Goal: Find specific page/section: Find specific page/section

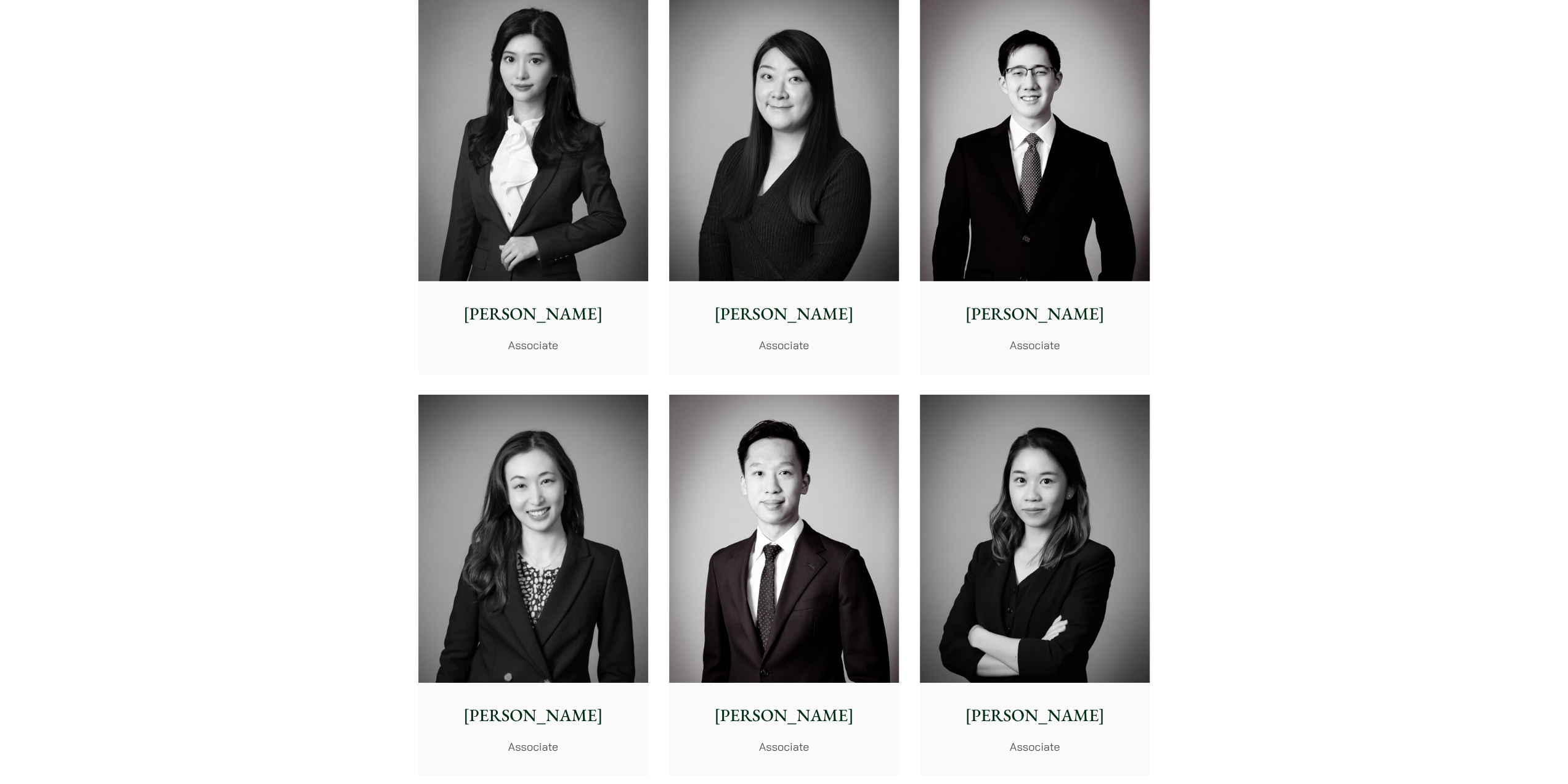
scroll to position [3576, 0]
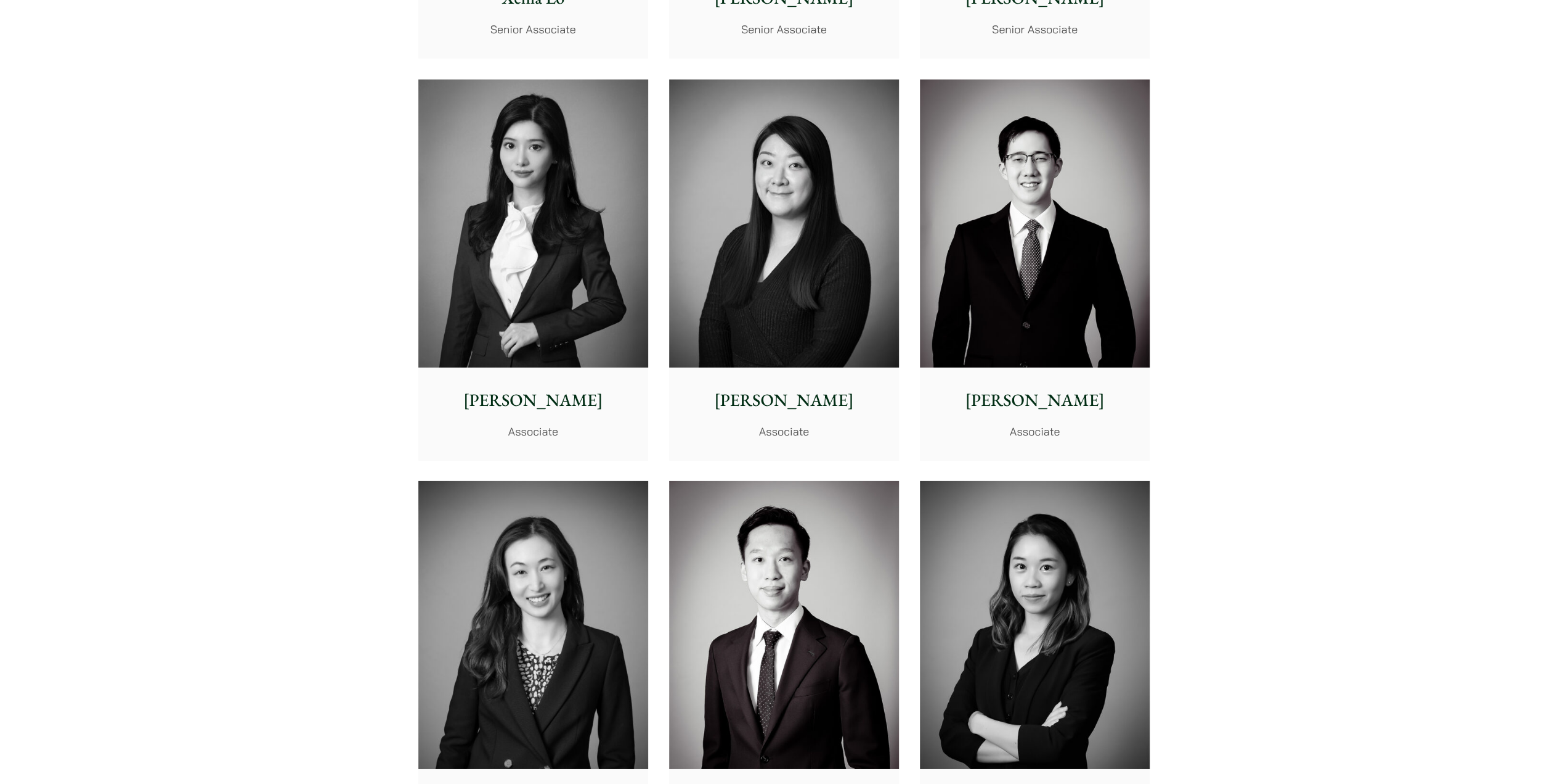
click at [550, 202] on img at bounding box center [533, 224] width 229 height 288
click at [756, 217] on img at bounding box center [784, 224] width 229 height 288
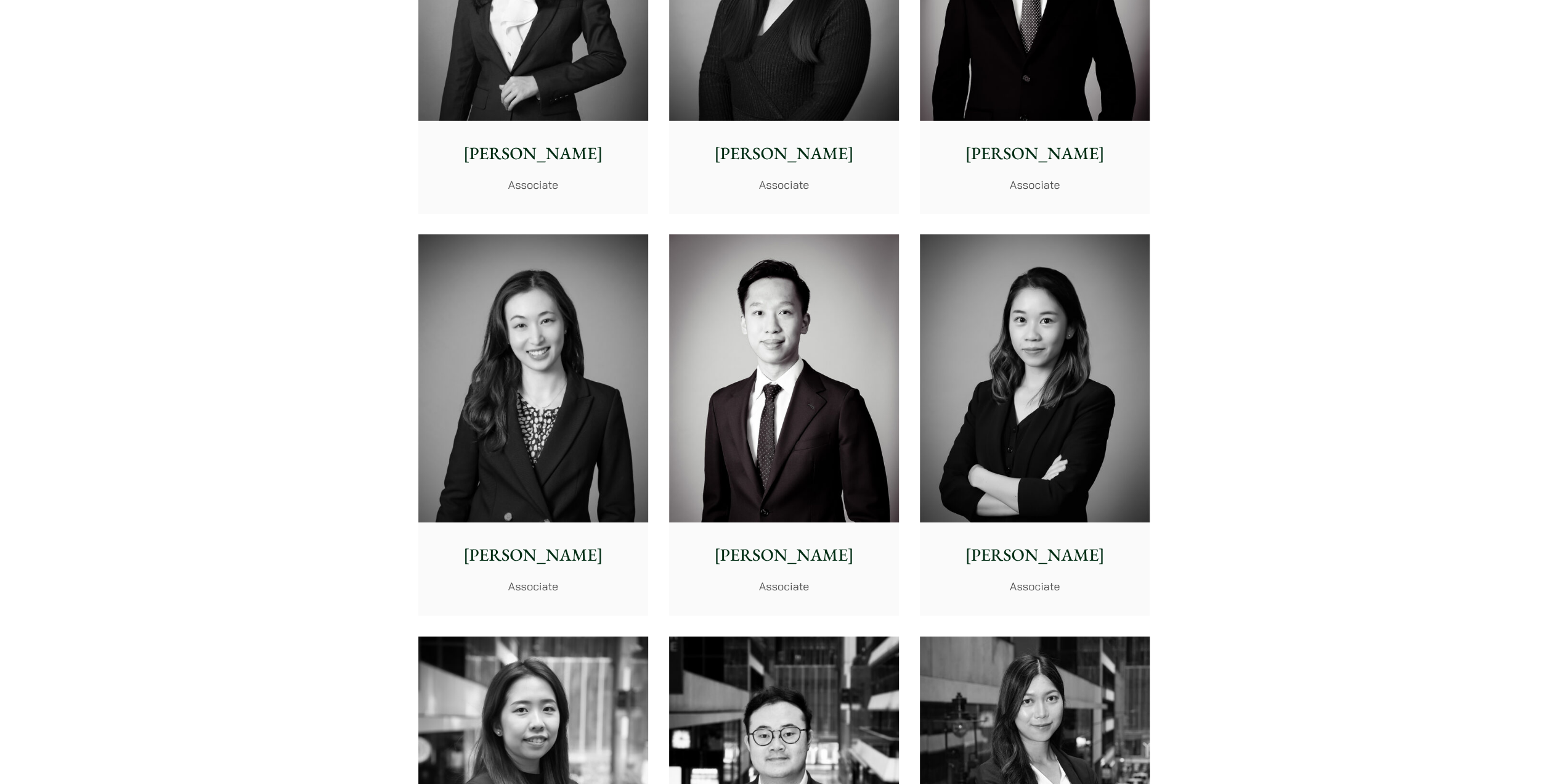
click at [533, 369] on img at bounding box center [533, 378] width 229 height 288
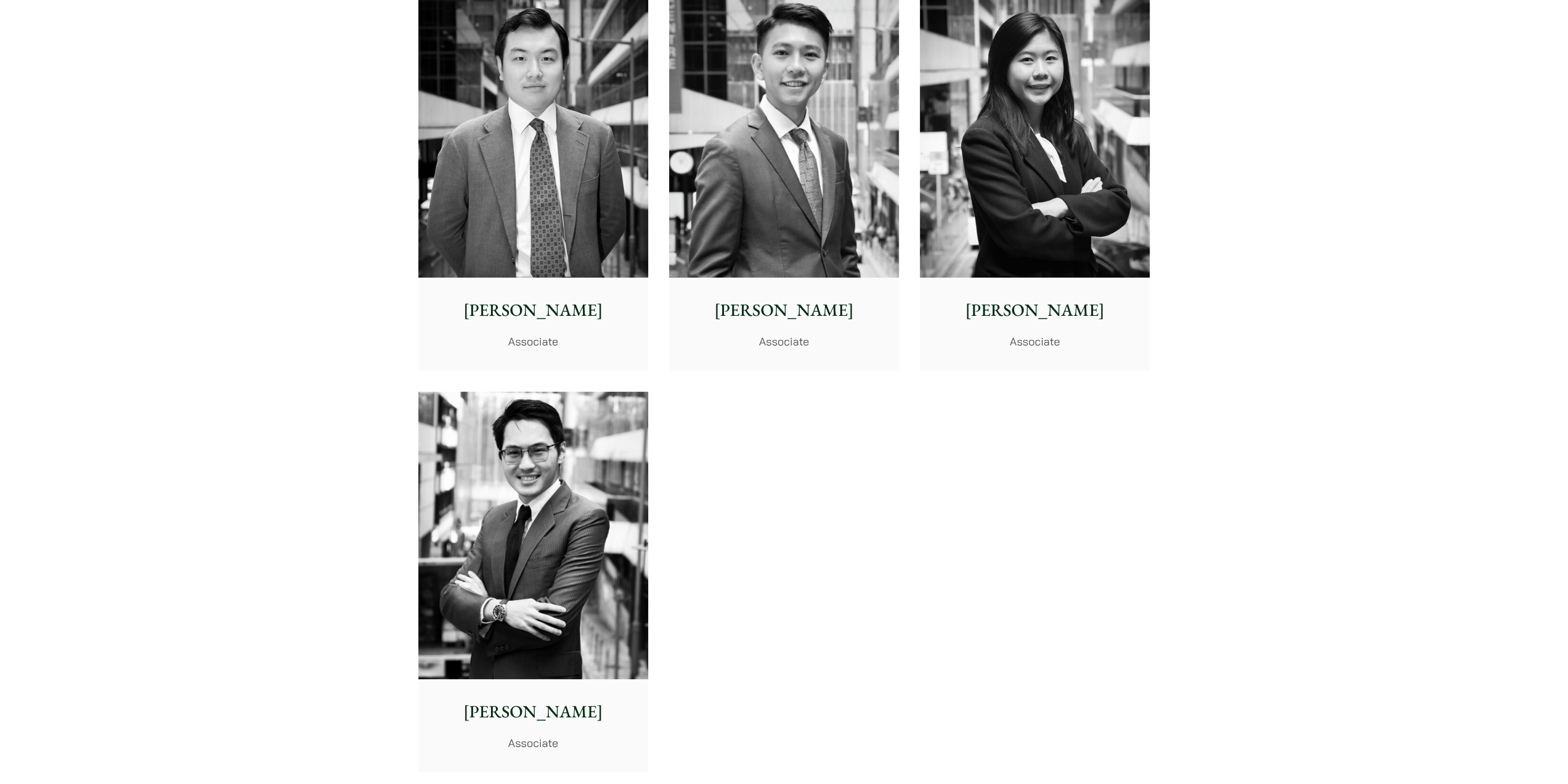
scroll to position [4809, 0]
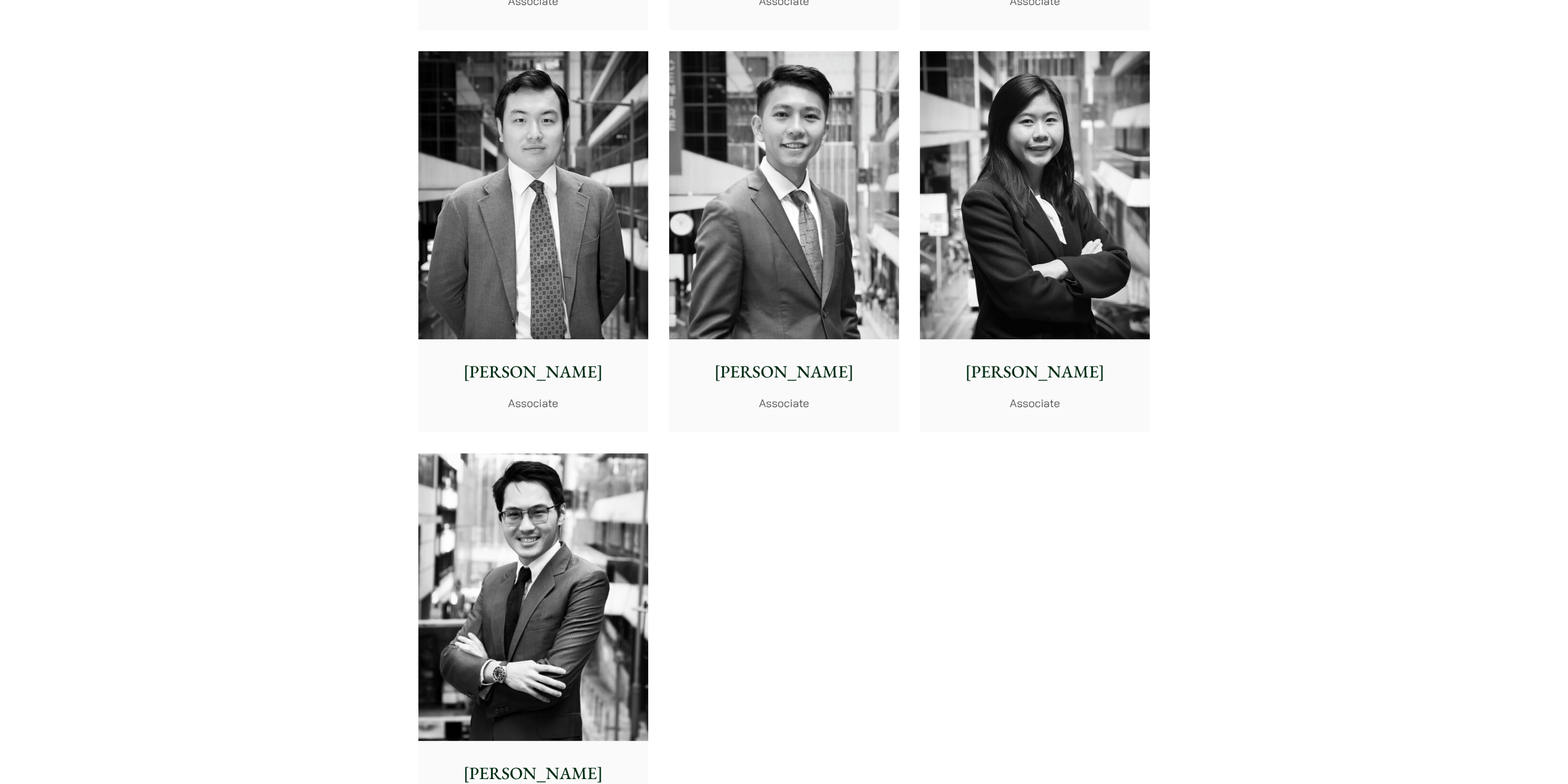
click at [787, 260] on img at bounding box center [784, 196] width 229 height 288
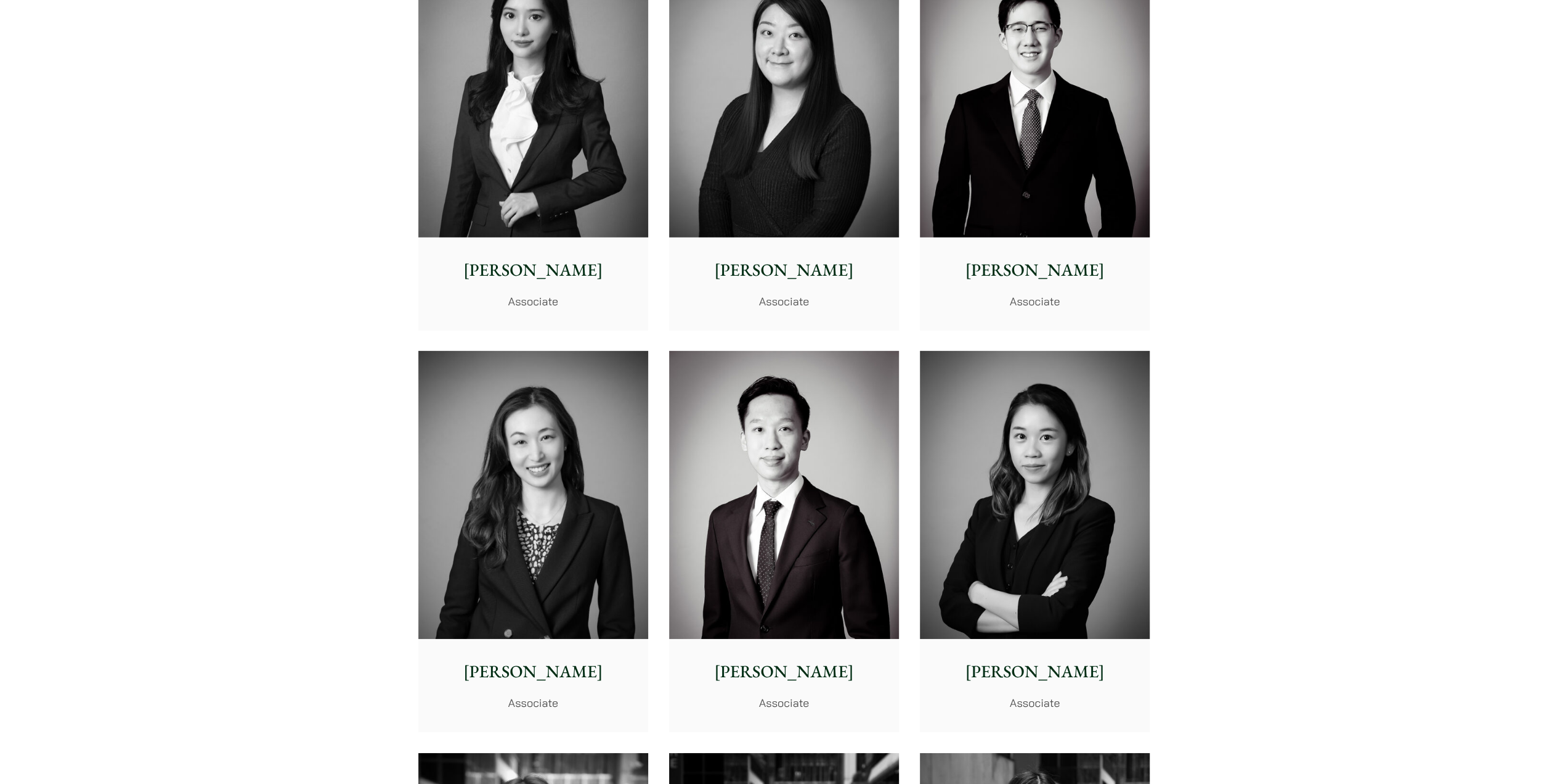
scroll to position [3760, 0]
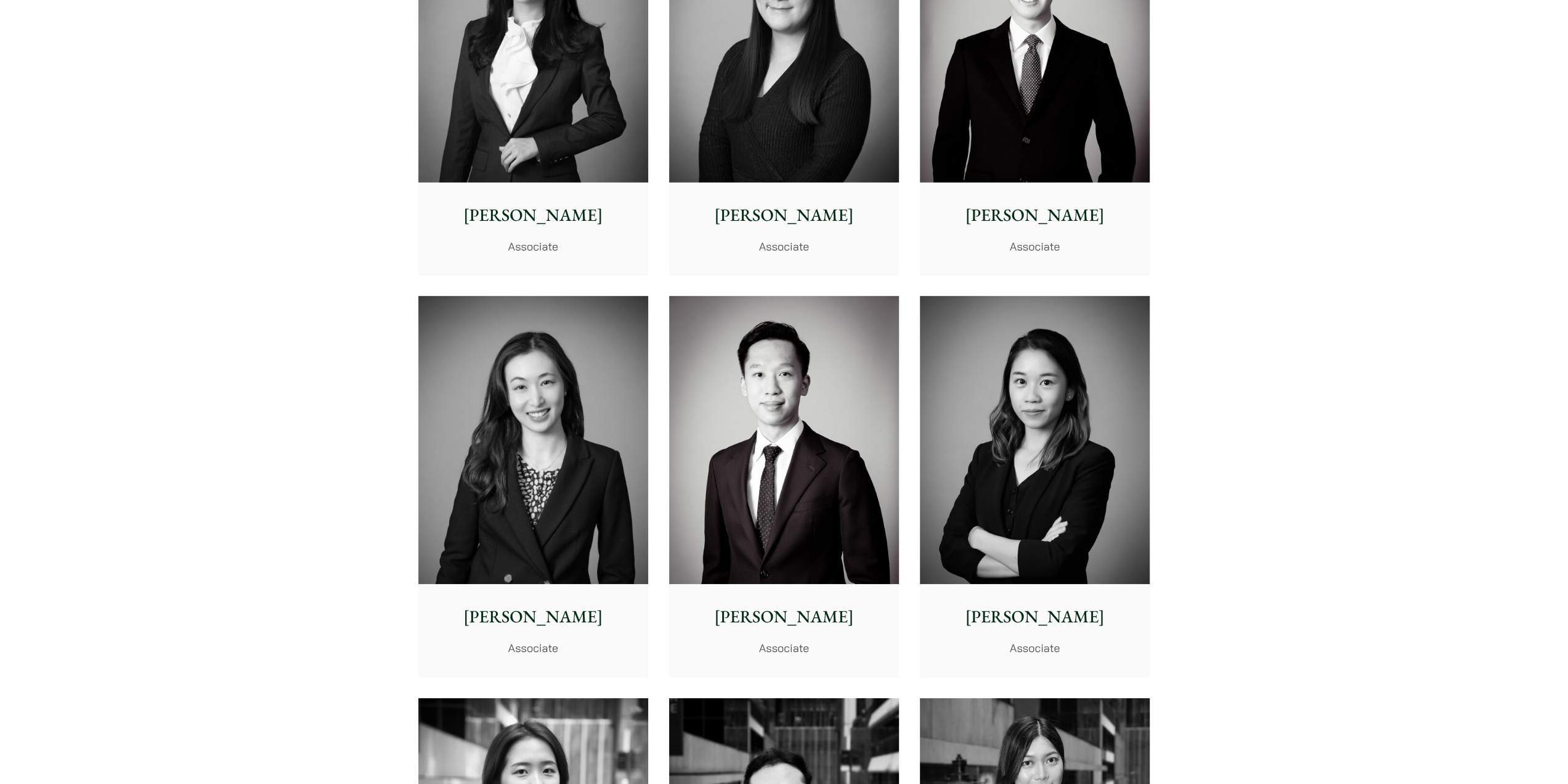
click at [1034, 397] on img at bounding box center [1035, 440] width 229 height 288
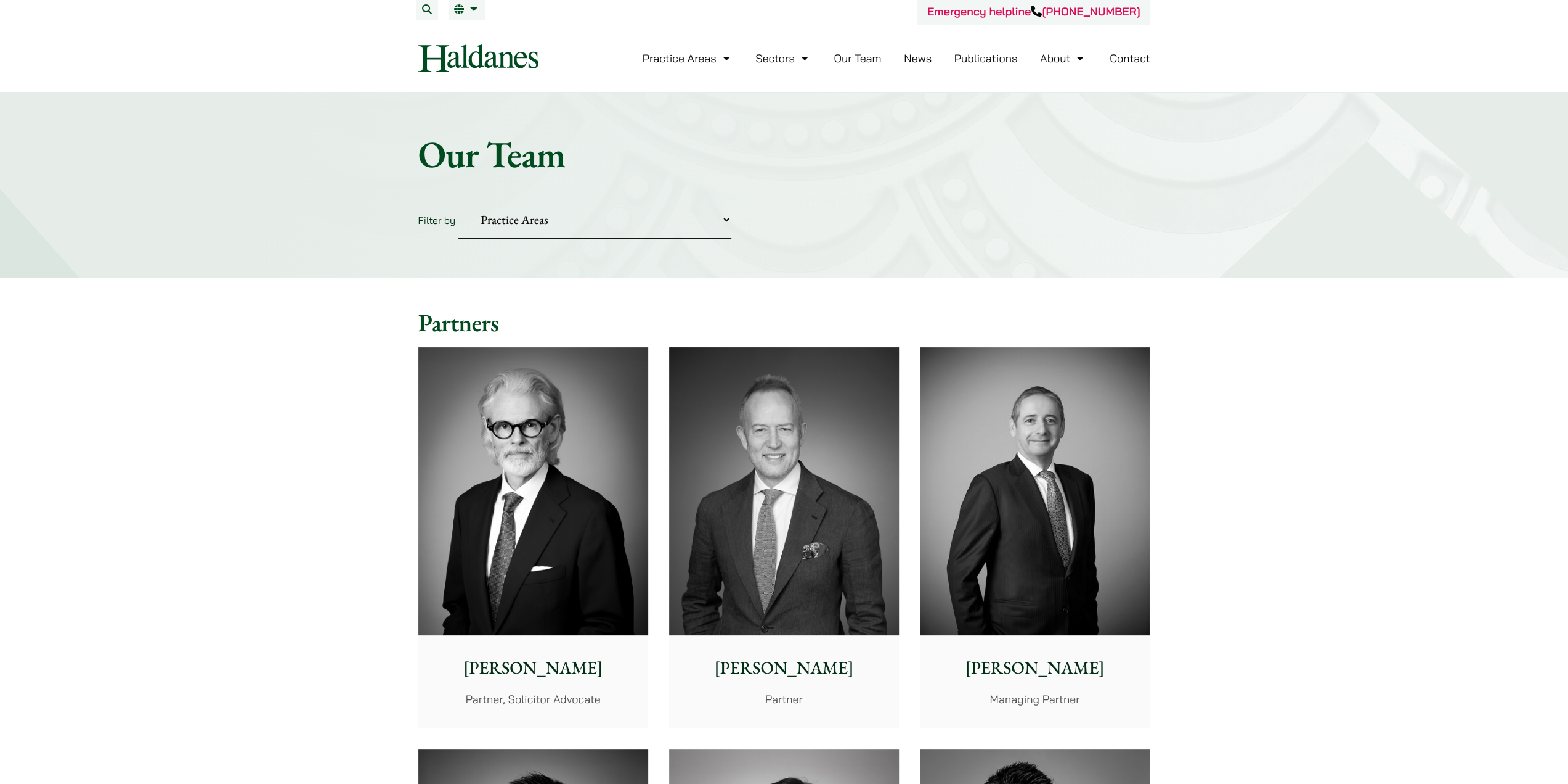
scroll to position [0, 0]
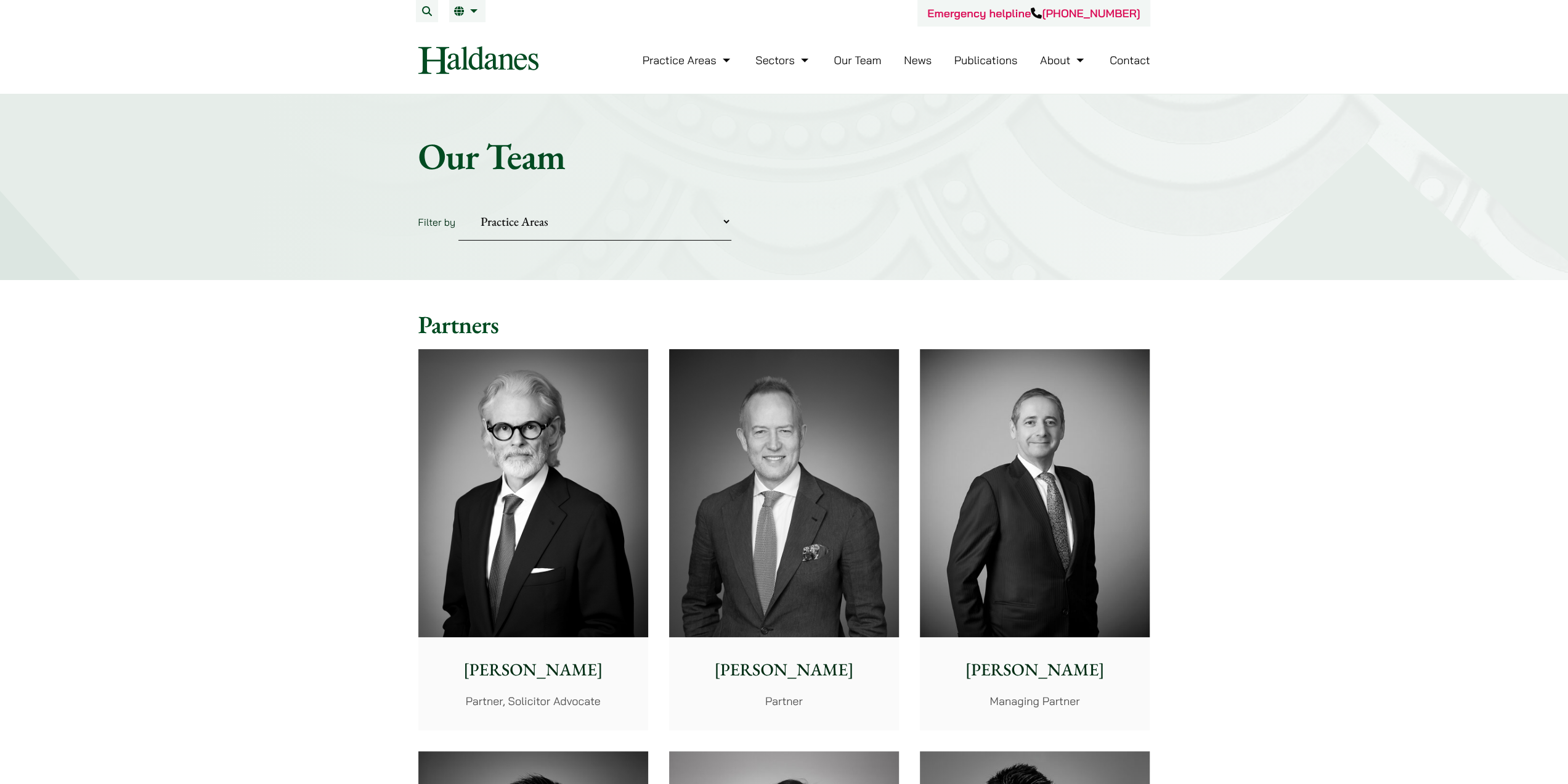
click at [922, 63] on link "News" at bounding box center [917, 60] width 28 height 14
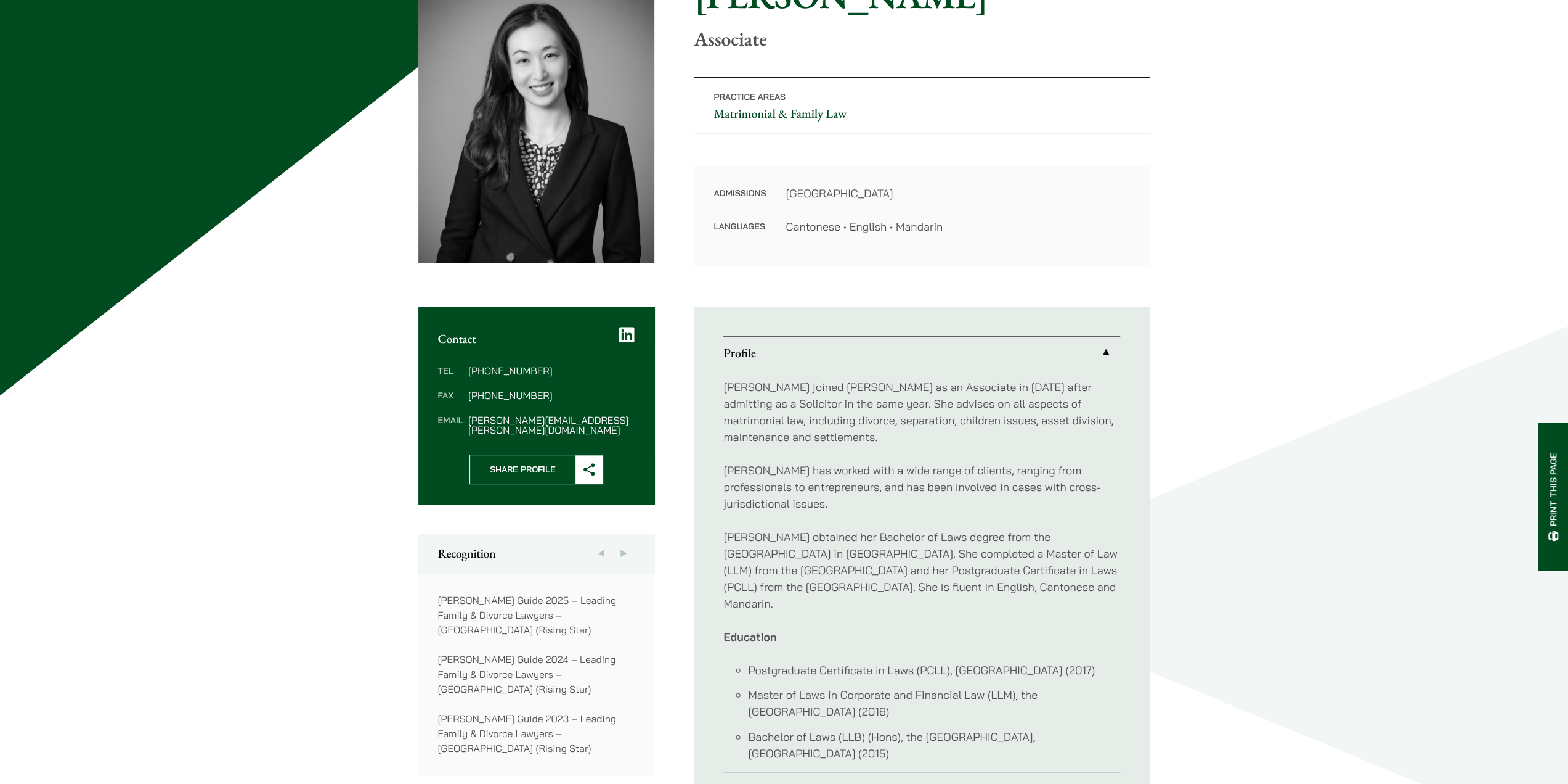
scroll to position [185, 0]
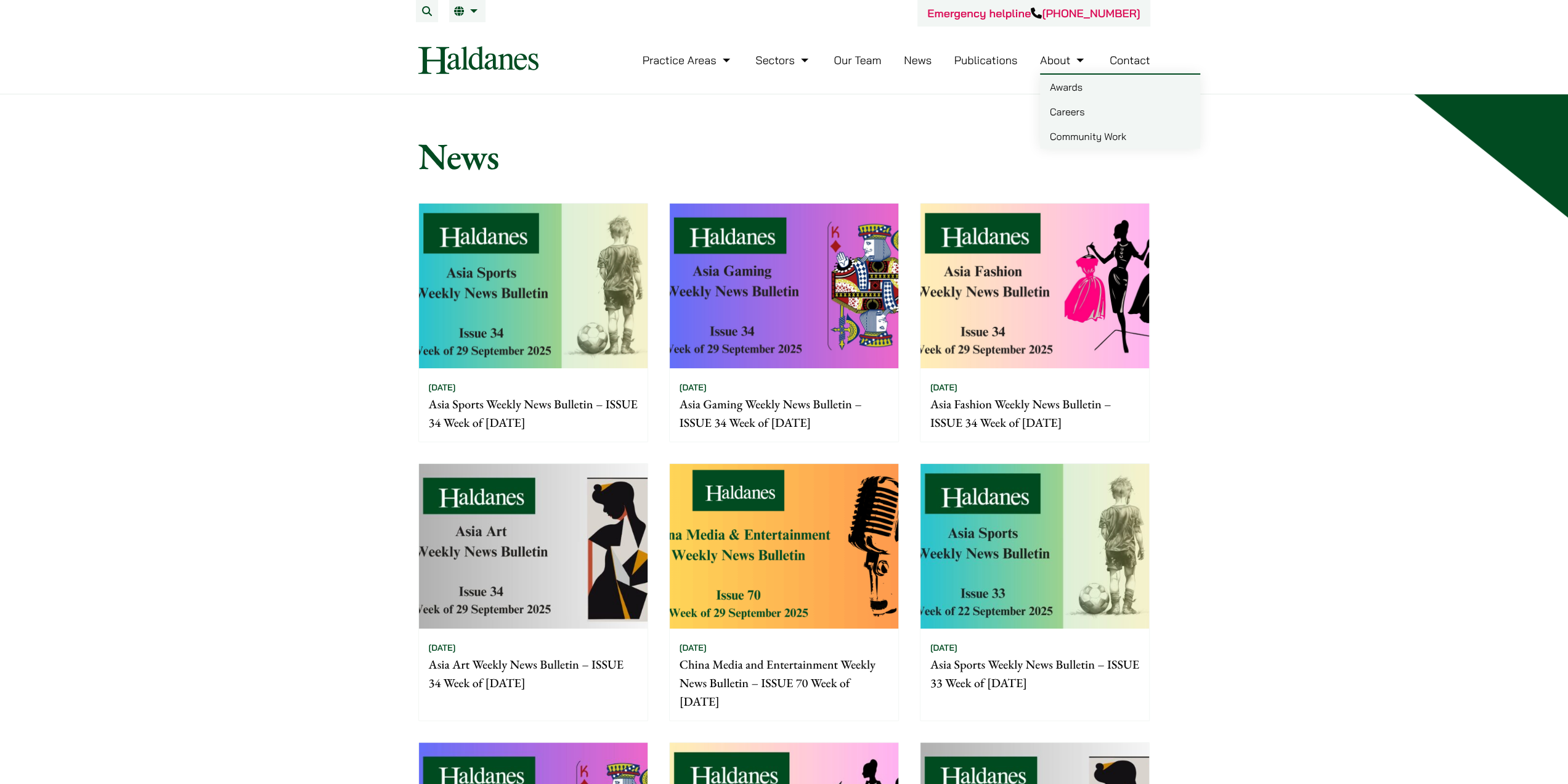
click at [1062, 82] on link "Awards" at bounding box center [1120, 86] width 161 height 25
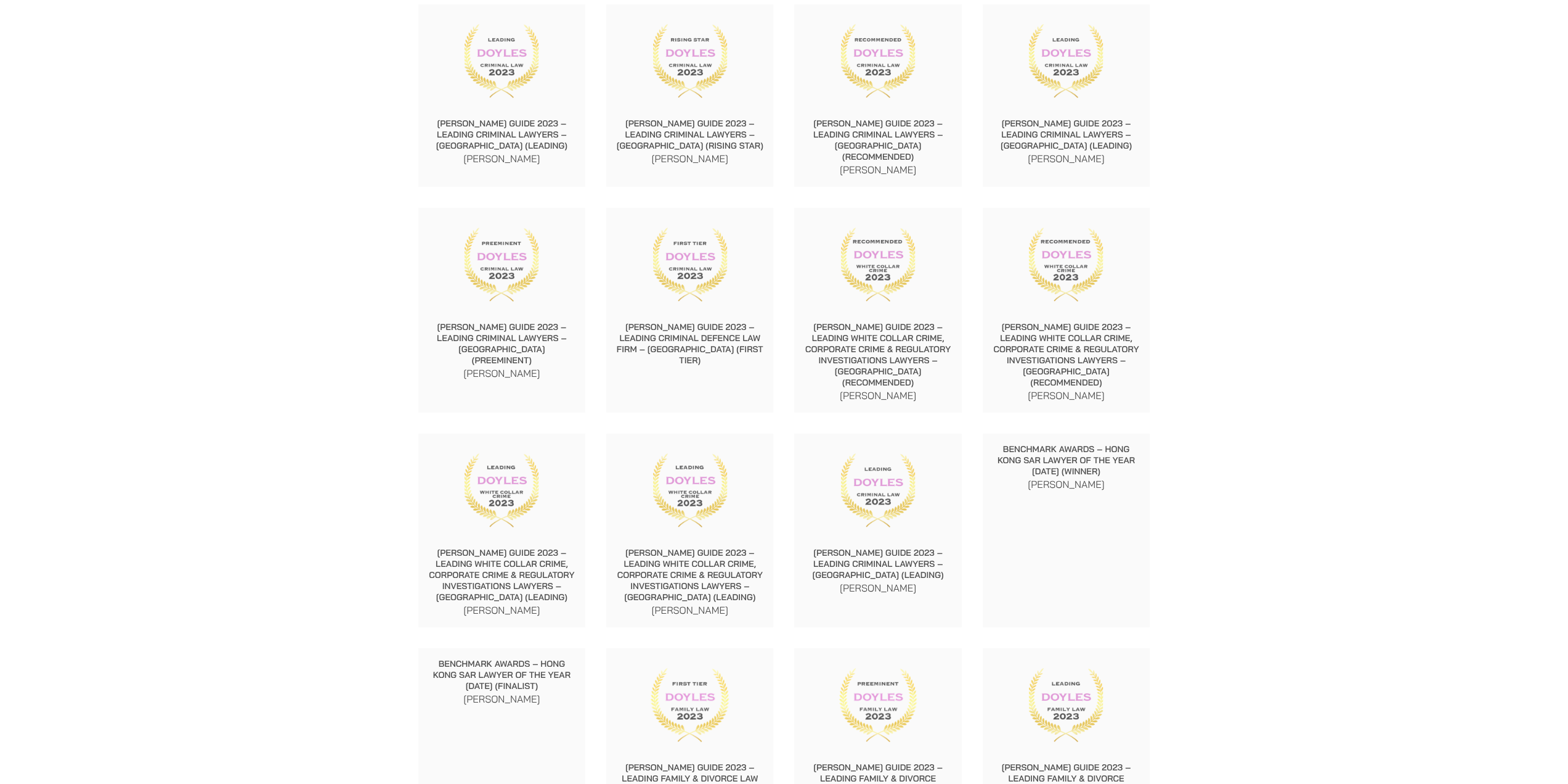
scroll to position [4069, 0]
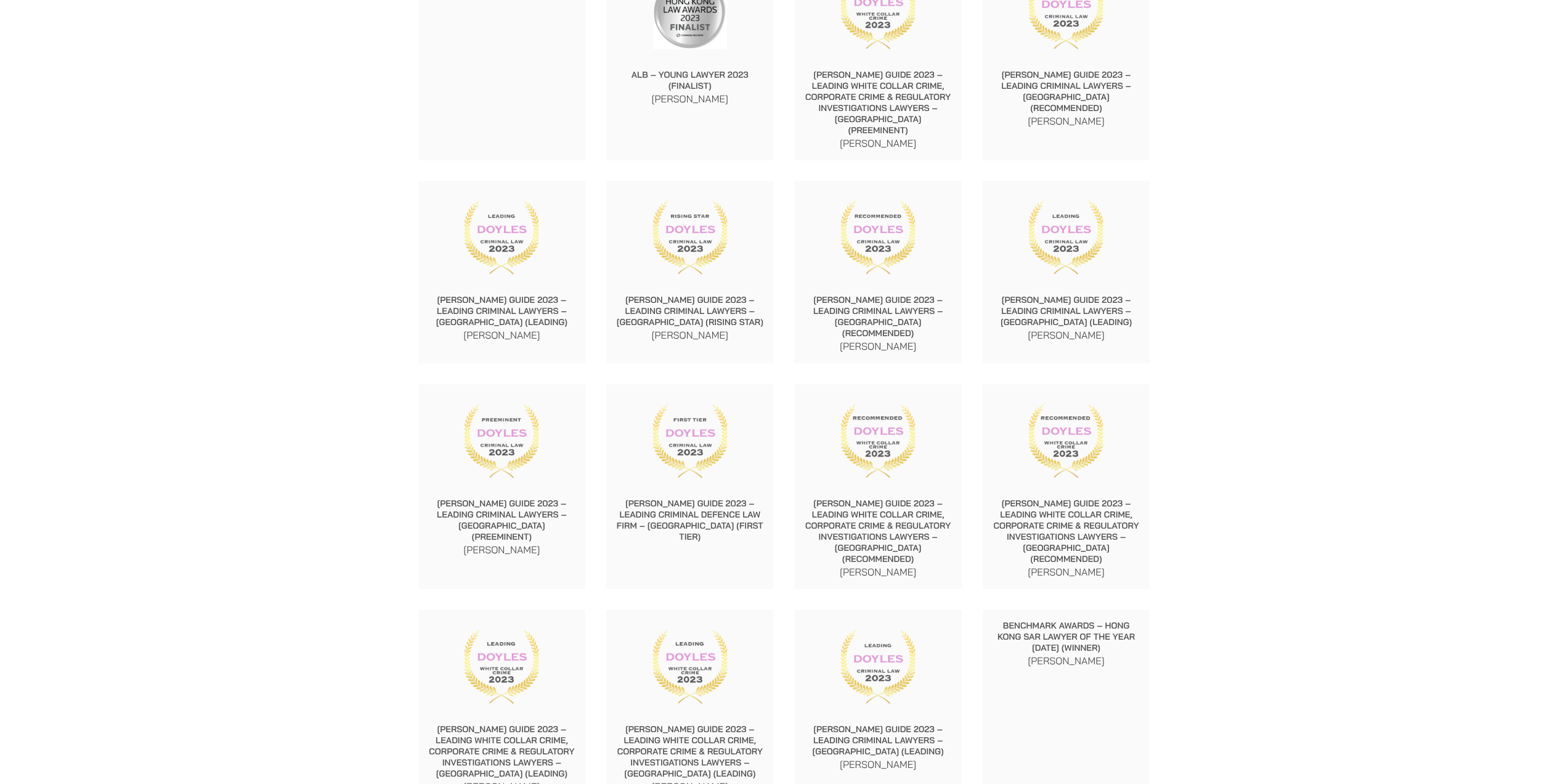
click at [870, 630] on img at bounding box center [878, 666] width 74 height 74
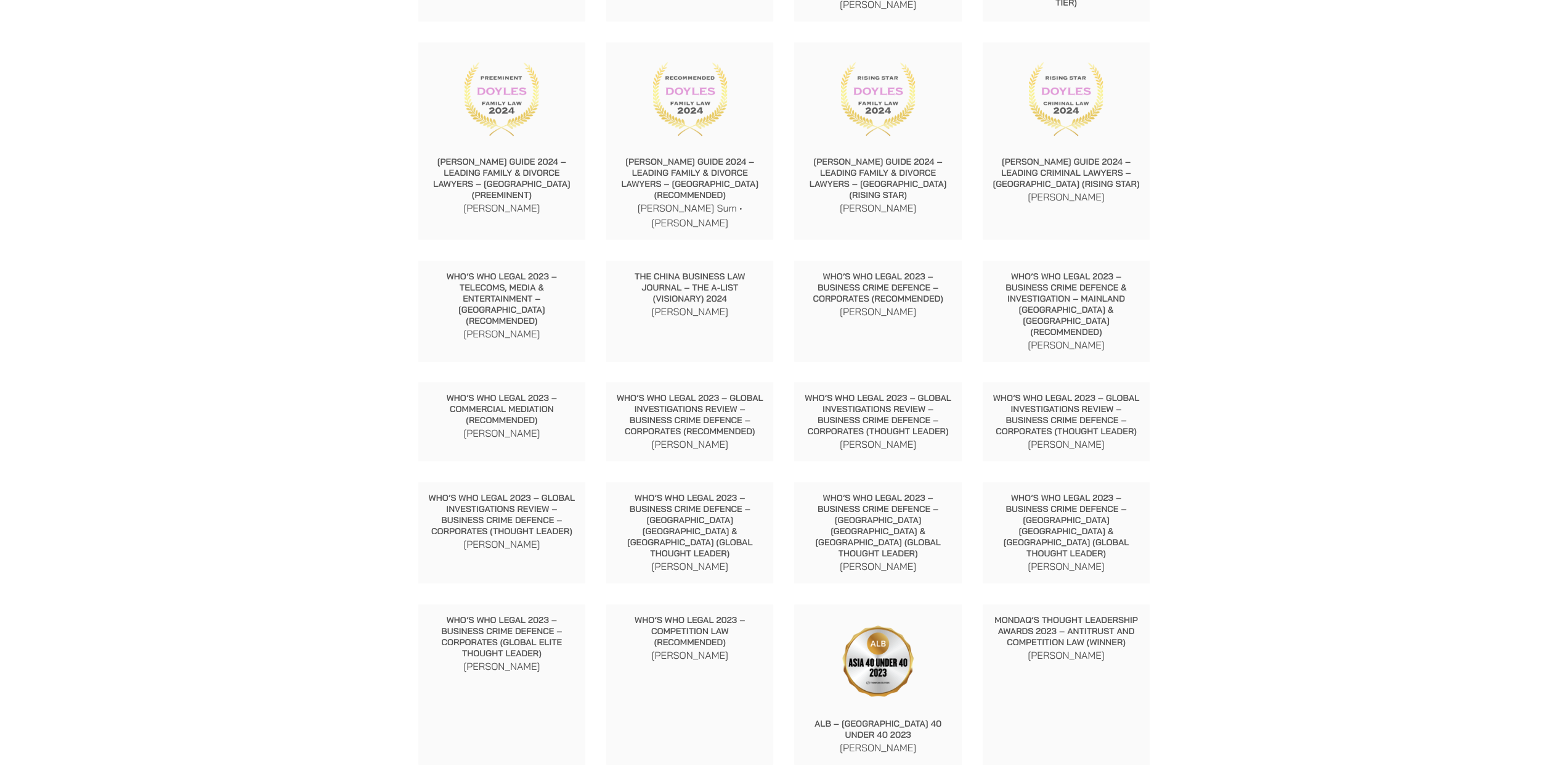
scroll to position [3144, 0]
